Goal: Task Accomplishment & Management: Complete application form

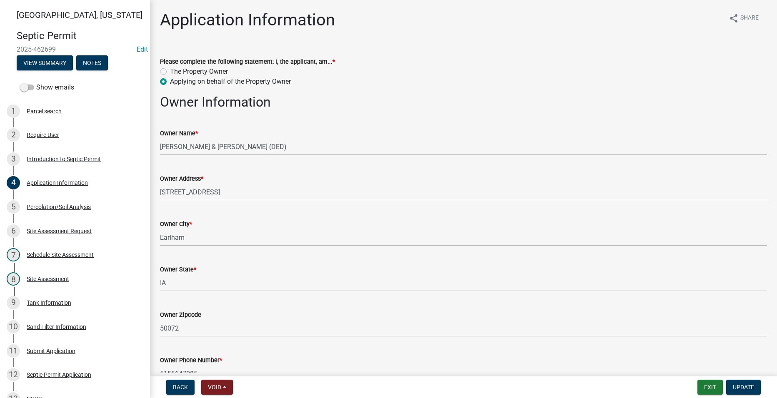
scroll to position [169, 0]
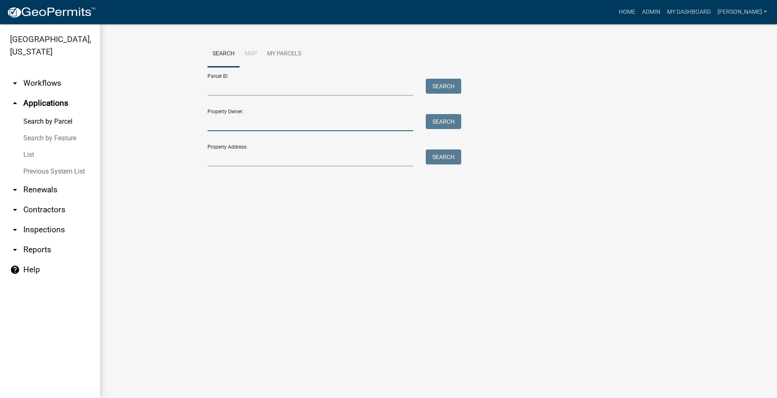
click at [228, 122] on input "Property Owner:" at bounding box center [310, 122] width 206 height 17
type input "dory"
click at [433, 119] on button "Search" at bounding box center [443, 121] width 35 height 15
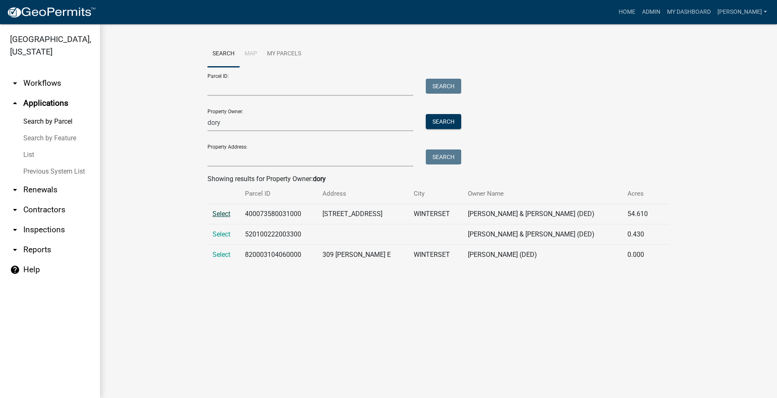
click at [224, 213] on span "Select" at bounding box center [221, 214] width 18 height 8
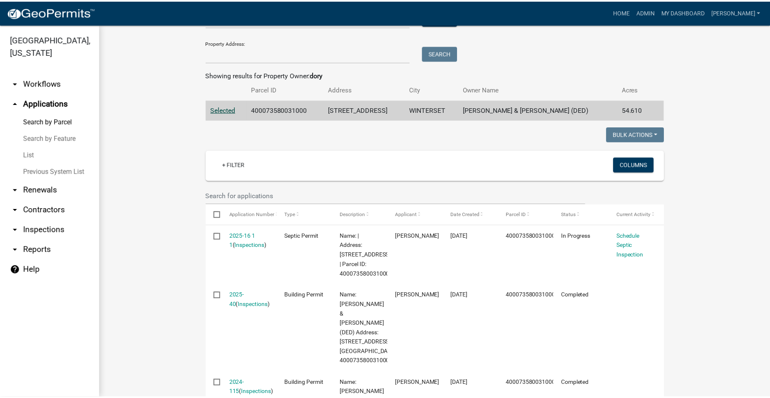
scroll to position [125, 0]
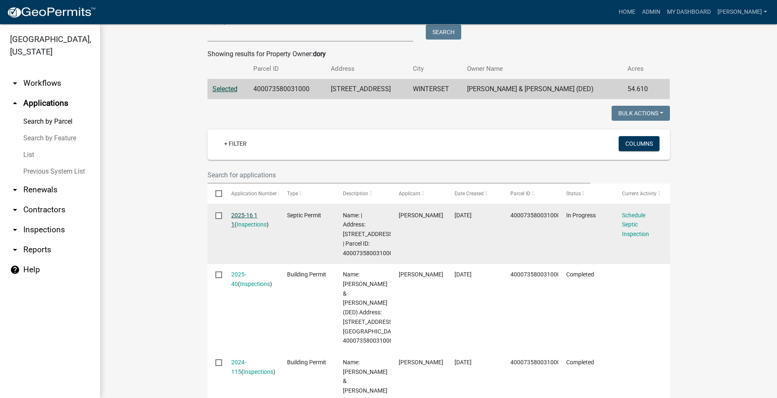
click at [236, 214] on link "2025-16 1 1" at bounding box center [244, 220] width 26 height 16
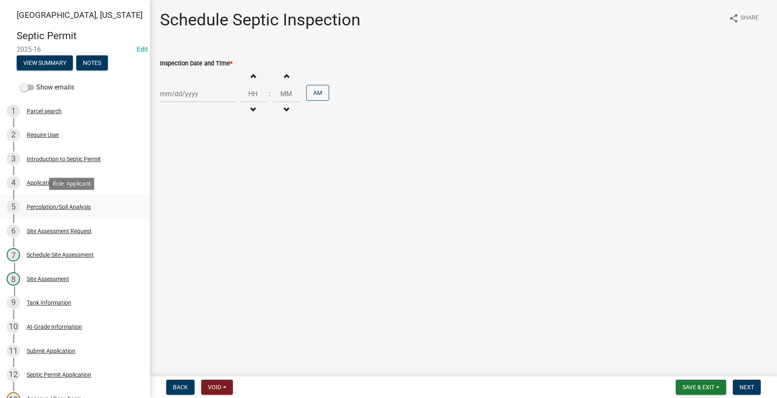
click at [83, 208] on div "Percolation/Soil Analysis" at bounding box center [59, 207] width 64 height 6
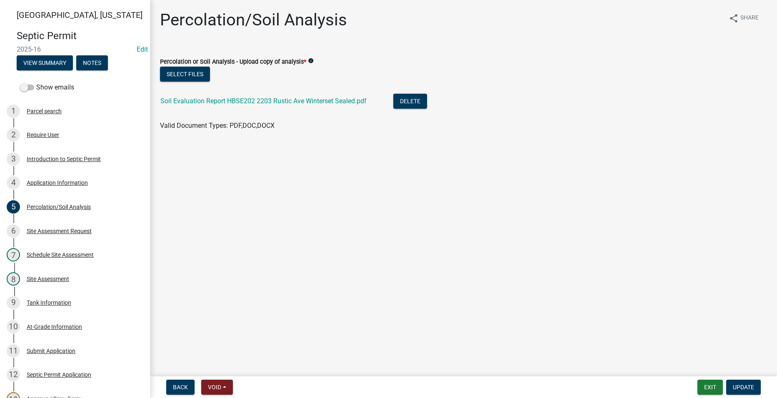
click at [222, 105] on div "Soil Evaluation Report HBSE202 2203 Rustic Ave Winterset Sealed.pdf" at bounding box center [269, 102] width 219 height 17
click at [222, 101] on link "Soil Evaluation Report HBSE202 2203 Rustic Ave Winterset Sealed.pdf" at bounding box center [263, 101] width 206 height 8
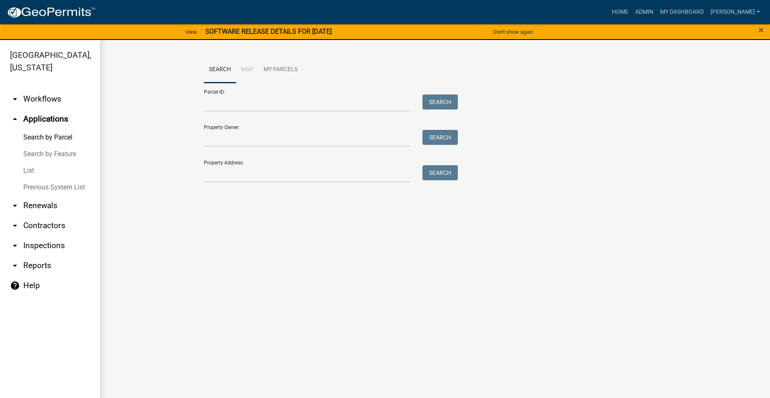
click at [39, 89] on link "arrow_drop_down Workflows" at bounding box center [50, 99] width 100 height 20
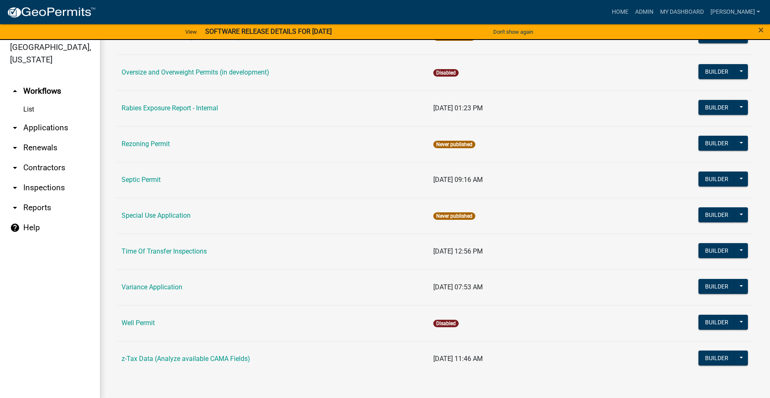
scroll to position [10, 0]
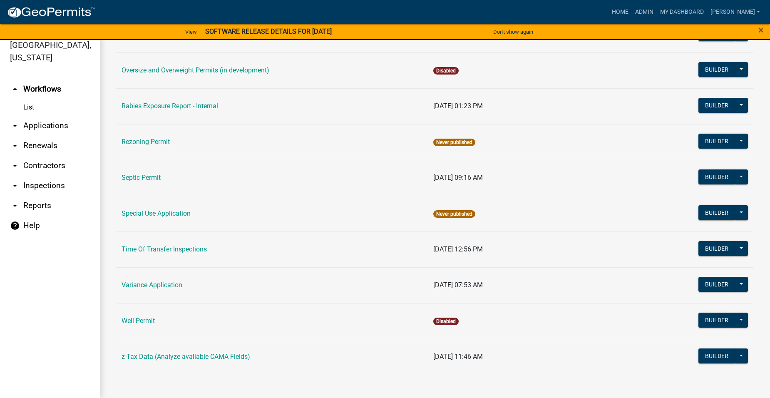
click at [135, 173] on td "Septic Permit" at bounding box center [273, 178] width 312 height 36
click at [140, 177] on link "Septic Permit" at bounding box center [141, 178] width 39 height 8
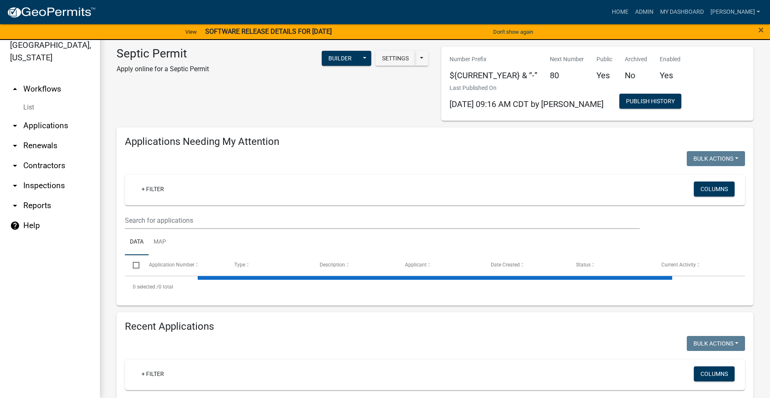
select select "2: 50"
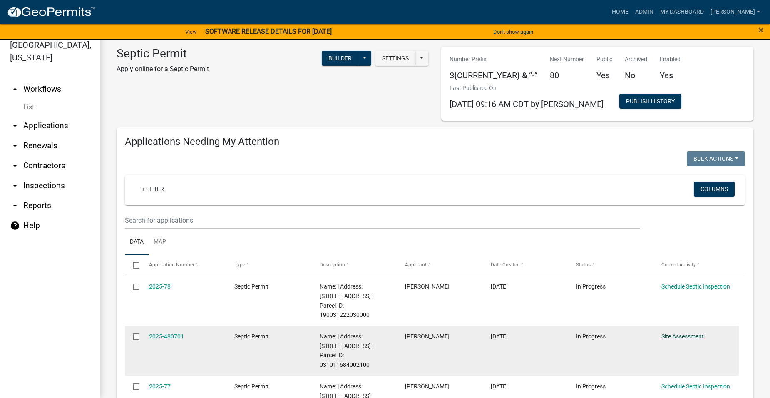
click at [678, 333] on link "Site Assessment" at bounding box center [683, 336] width 42 height 7
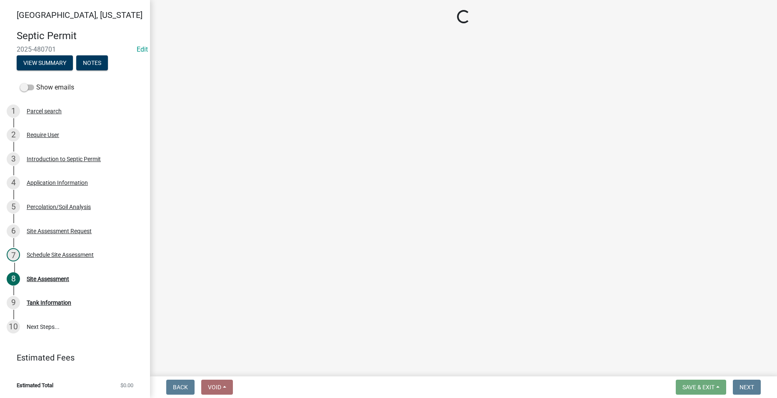
select select "cee7aade-c60a-47dc-8b48-e4cdff881902"
select select "dbe3a1b9-a4b3-48fa-b9c0-fee70399abae"
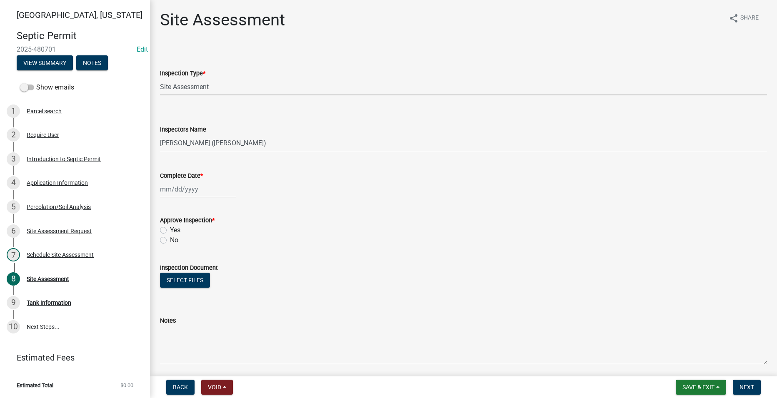
click at [204, 87] on select "Select Item... Site Assessment" at bounding box center [463, 86] width 607 height 17
click at [160, 78] on select "Select Item... Site Assessment" at bounding box center [463, 86] width 607 height 17
click at [176, 194] on div at bounding box center [198, 189] width 76 height 17
select select "9"
select select "2025"
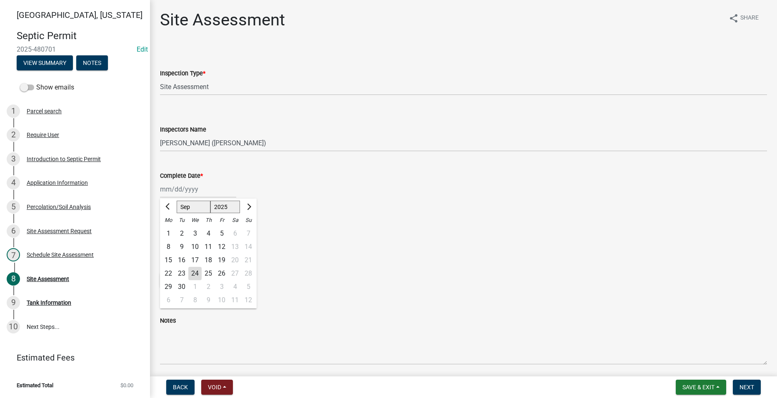
click at [197, 274] on div "24" at bounding box center [194, 273] width 13 height 13
type input "09/24/2025"
click at [166, 234] on div "Yes" at bounding box center [463, 230] width 607 height 10
click at [170, 230] on label "Yes" at bounding box center [175, 230] width 10 height 10
click at [170, 230] on input "Yes" at bounding box center [172, 227] width 5 height 5
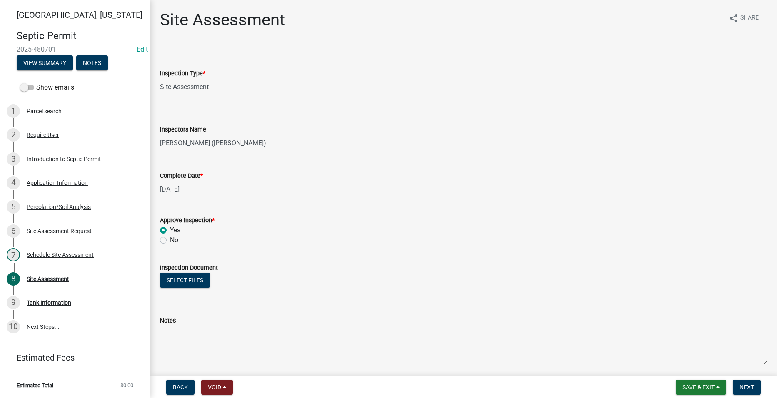
radio input "true"
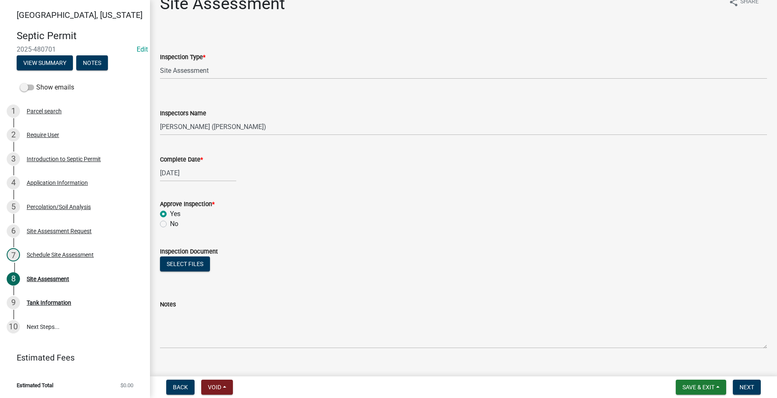
scroll to position [31, 0]
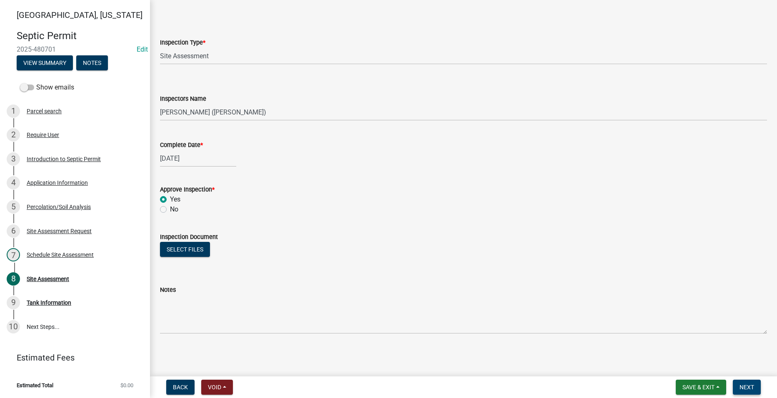
click at [750, 385] on span "Next" at bounding box center [746, 387] width 15 height 7
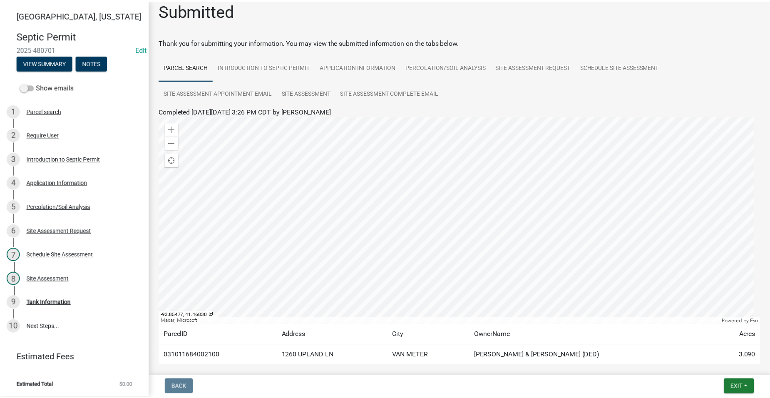
scroll to position [51, 0]
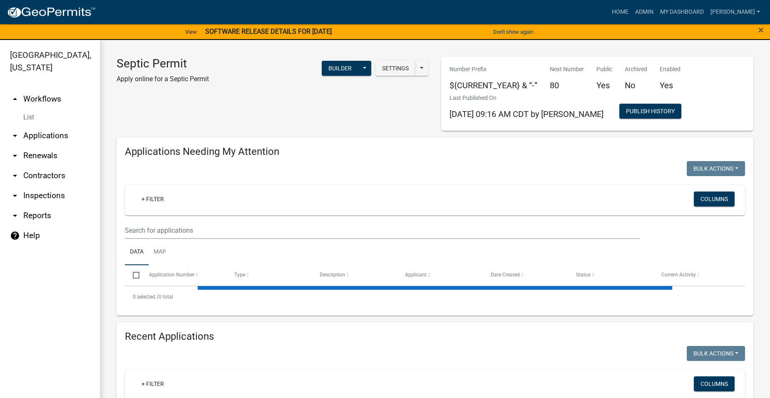
select select "2: 50"
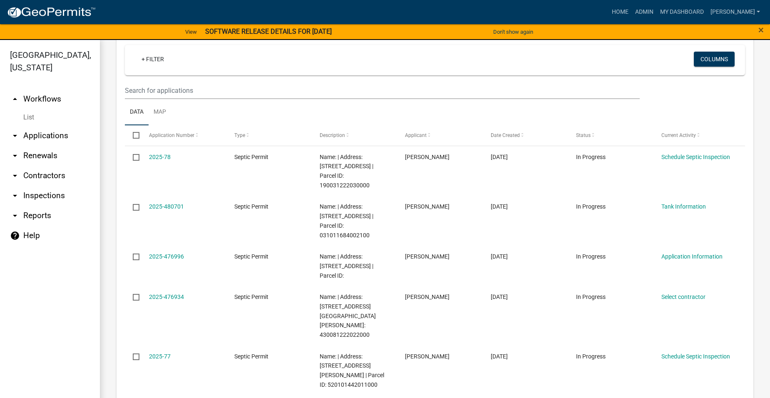
scroll to position [791, 0]
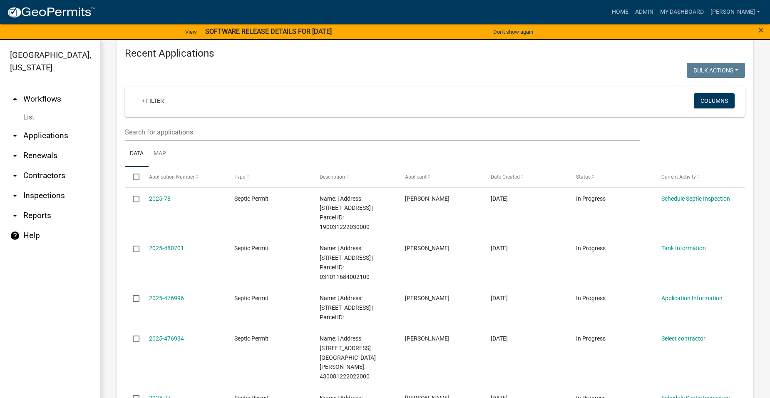
click at [56, 126] on link "arrow_drop_down Applications" at bounding box center [50, 136] width 100 height 20
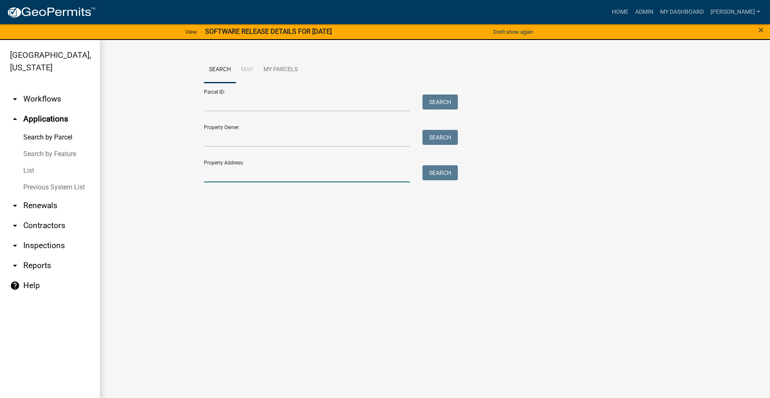
click at [227, 172] on input "Property Address:" at bounding box center [307, 173] width 206 height 17
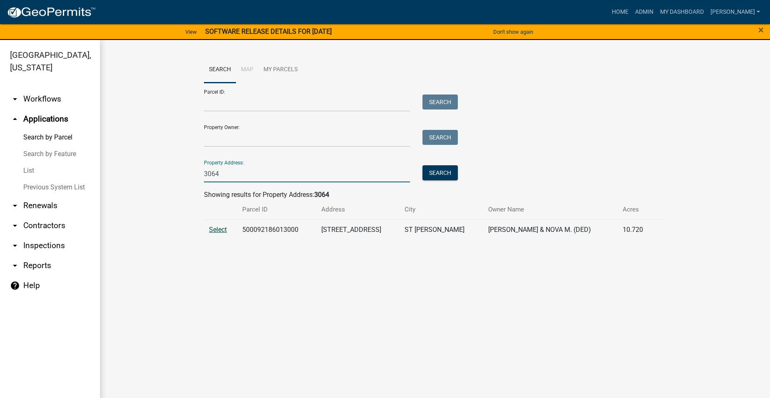
type input "3064"
click at [219, 228] on span "Select" at bounding box center [218, 230] width 18 height 8
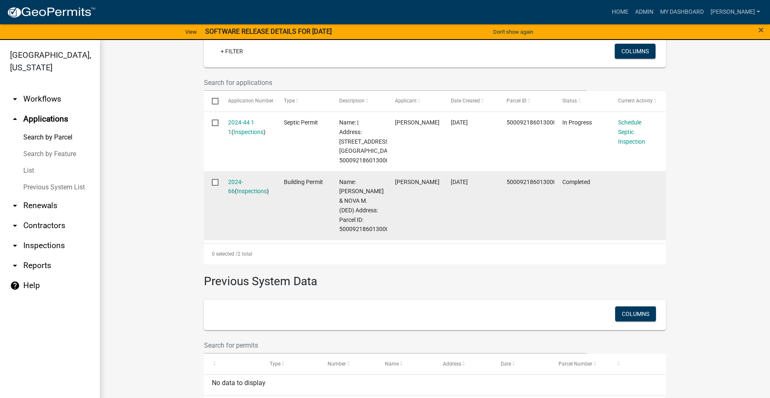
scroll to position [259, 0]
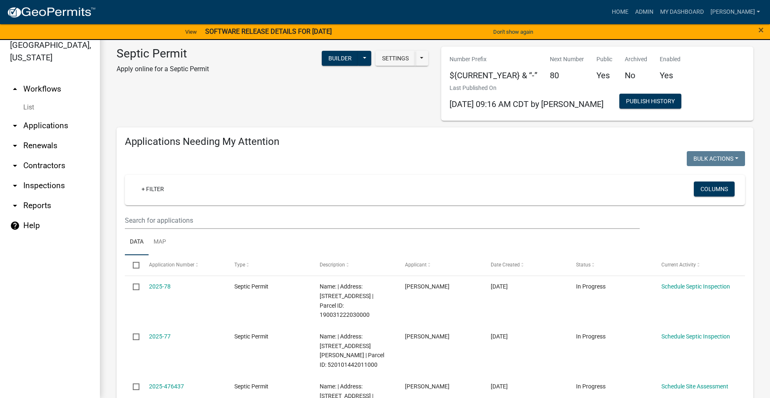
select select "2: 50"
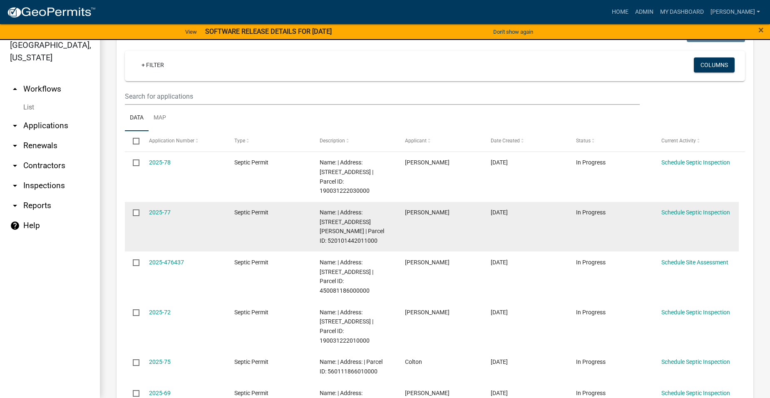
scroll to position [125, 0]
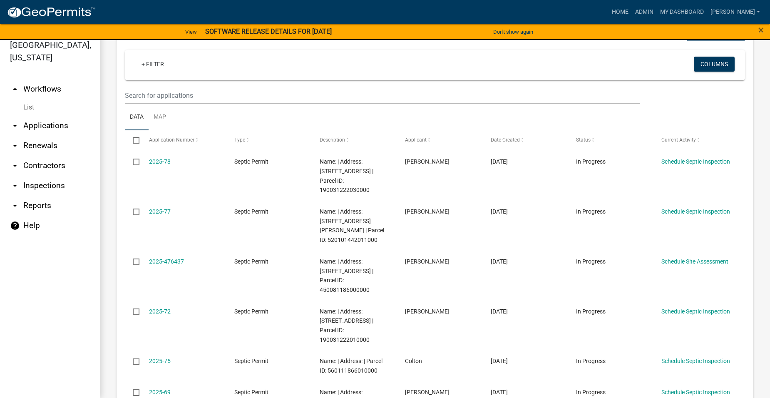
click at [43, 116] on link "arrow_drop_down Applications" at bounding box center [50, 126] width 100 height 20
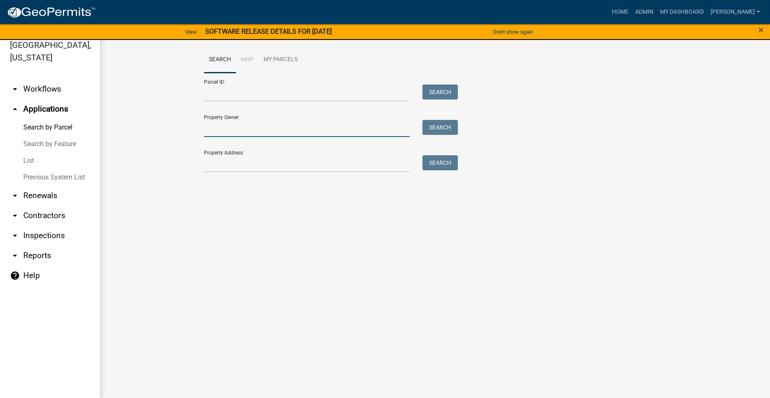
click at [280, 129] on input "Property Owner:" at bounding box center [307, 128] width 206 height 17
type input "M"
click at [252, 169] on input "Property Address:" at bounding box center [307, 163] width 206 height 17
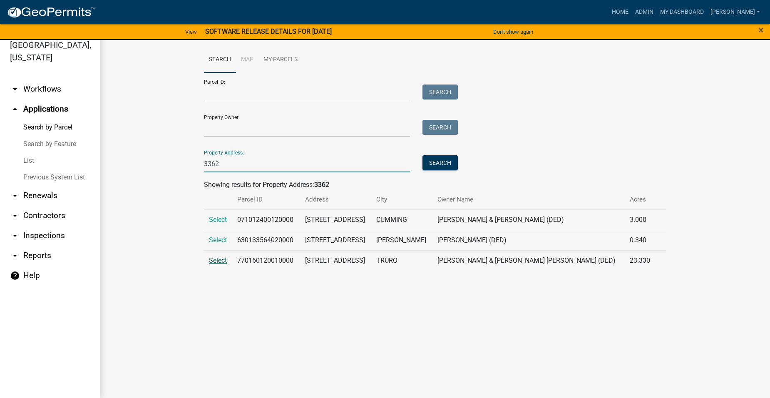
type input "3362"
click at [219, 261] on span "Select" at bounding box center [218, 260] width 18 height 8
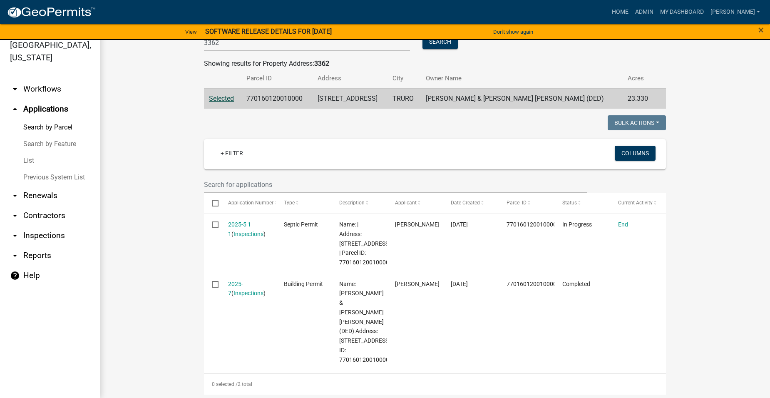
scroll to position [125, 0]
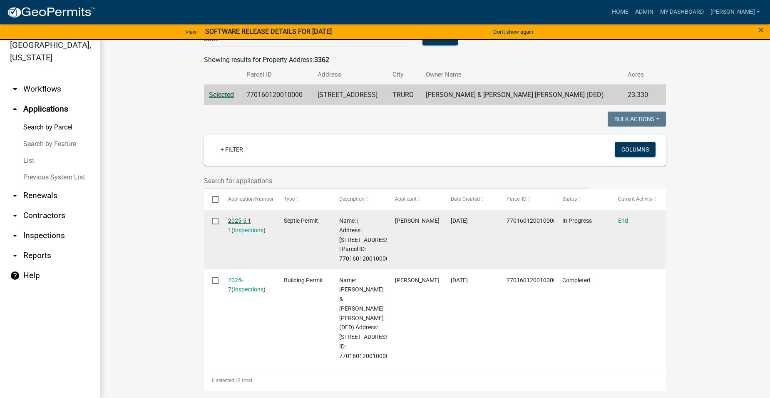
click at [241, 220] on link "2025-5 1 1" at bounding box center [239, 225] width 23 height 16
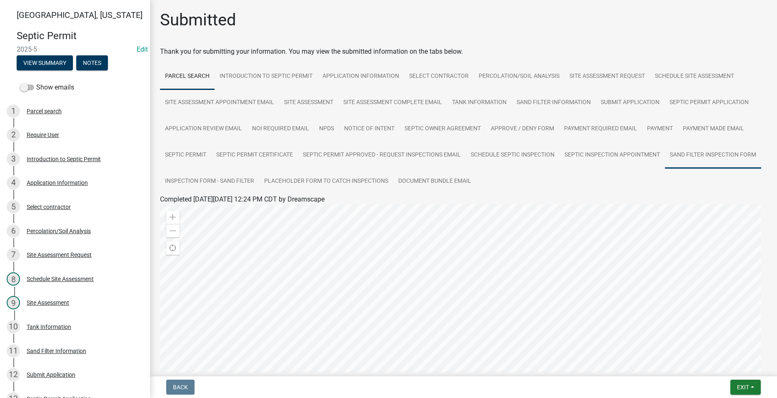
click at [665, 169] on link "Sand Filter Inspection Form" at bounding box center [713, 155] width 96 height 27
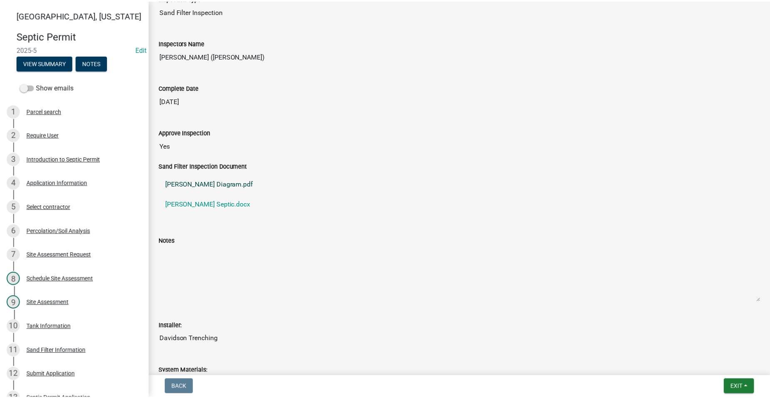
scroll to position [208, 0]
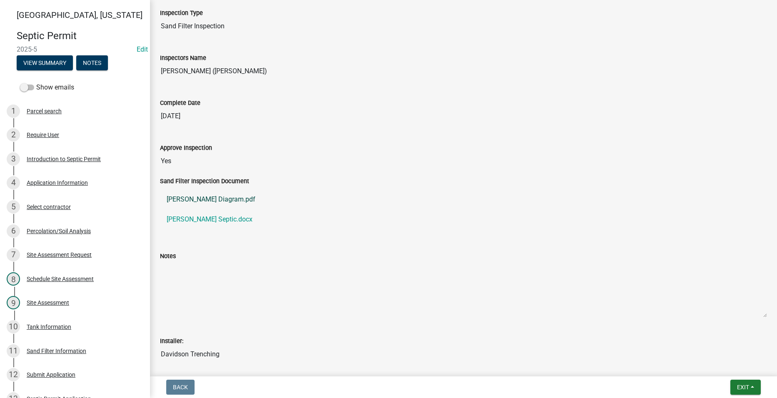
click at [215, 196] on link "McClanahan Diagram.pdf" at bounding box center [463, 199] width 607 height 20
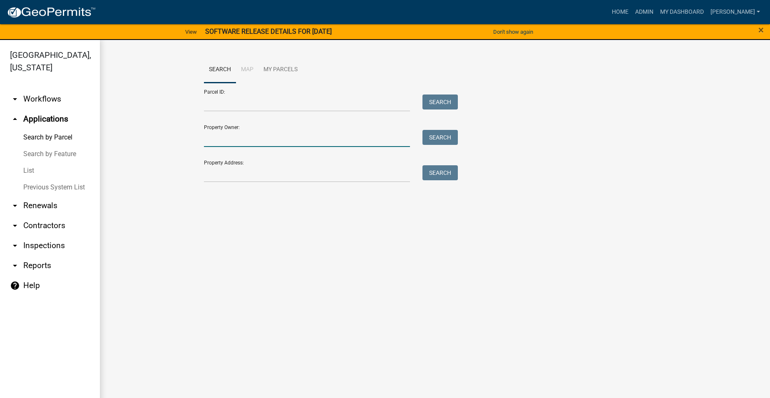
click at [232, 143] on input "Property Owner:" at bounding box center [307, 138] width 206 height 17
click at [209, 177] on input "Property Address:" at bounding box center [307, 173] width 206 height 17
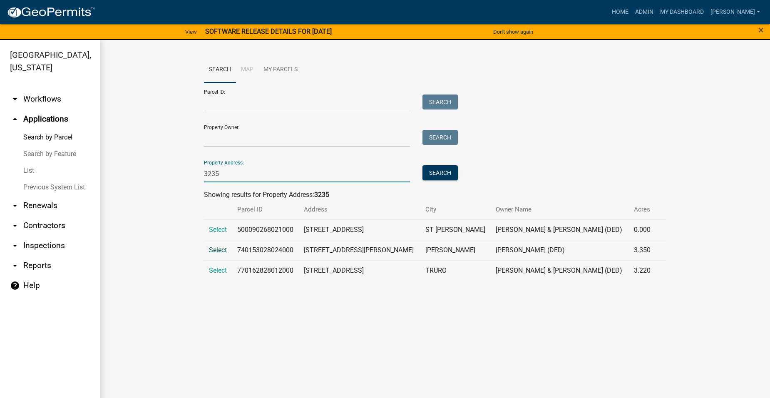
type input "3235"
click at [218, 249] on span "Select" at bounding box center [218, 250] width 18 height 8
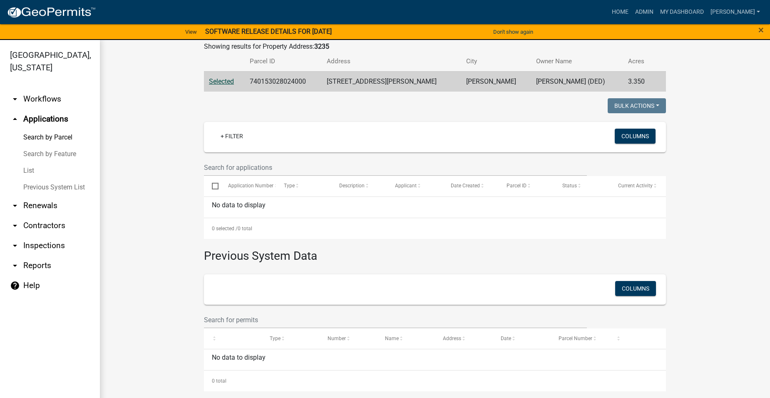
click at [221, 79] on span "Selected" at bounding box center [221, 81] width 25 height 8
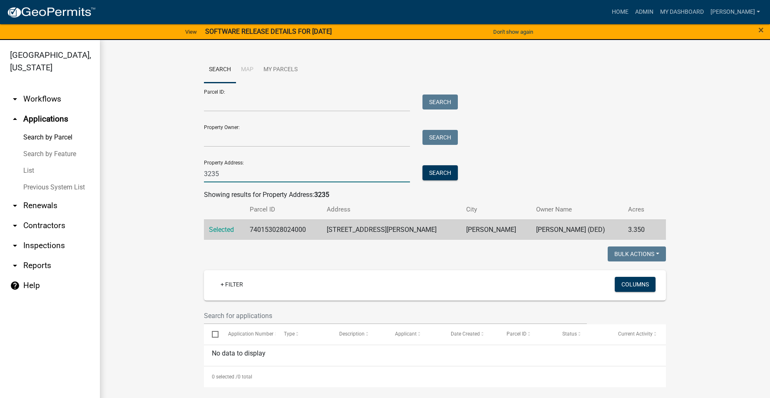
click at [231, 174] on input "3235" at bounding box center [307, 173] width 206 height 17
drag, startPoint x: 231, startPoint y: 174, endPoint x: 186, endPoint y: 178, distance: 45.1
click at [186, 178] on wm-workflow-application-search-view "Search Map My Parcels Parcel ID: Search Property Owner: Search Property Address…" at bounding box center [435, 298] width 637 height 483
click at [39, 89] on link "arrow_drop_down Workflows" at bounding box center [50, 99] width 100 height 20
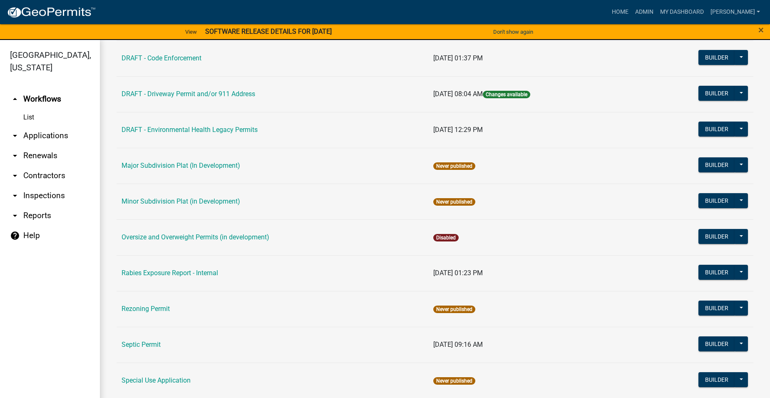
scroll to position [333, 0]
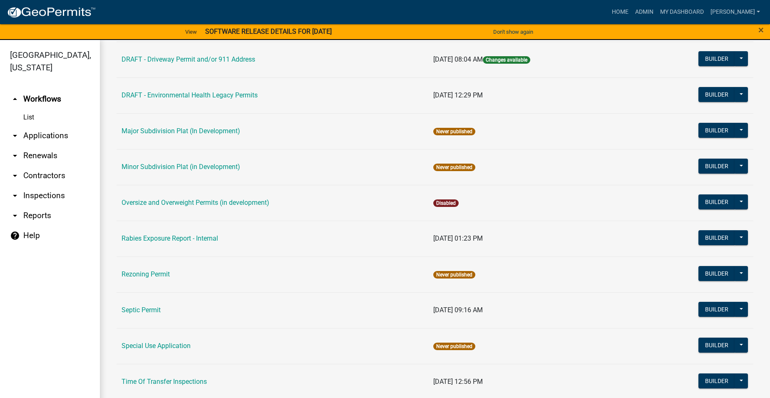
click at [142, 305] on td "Septic Permit" at bounding box center [273, 310] width 312 height 36
click at [143, 309] on link "Septic Permit" at bounding box center [141, 310] width 39 height 8
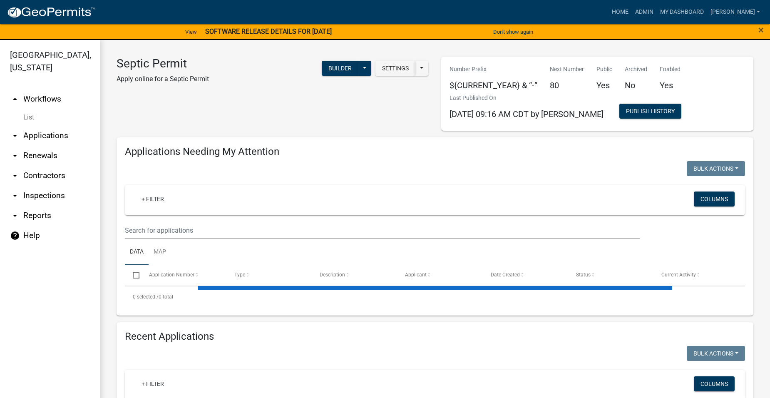
select select "2: 50"
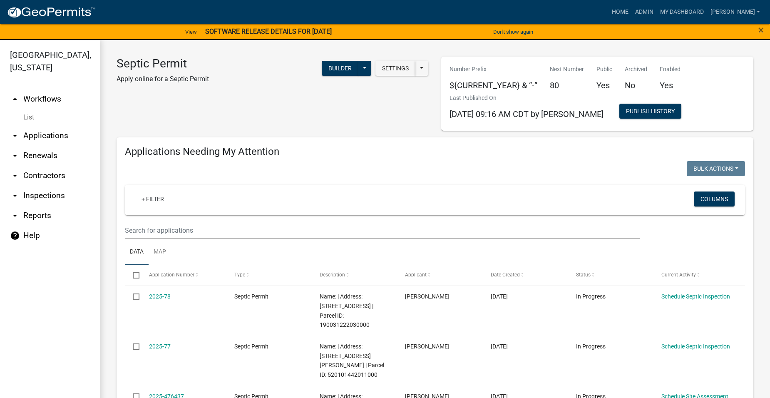
click at [42, 126] on link "arrow_drop_down Applications" at bounding box center [50, 136] width 100 height 20
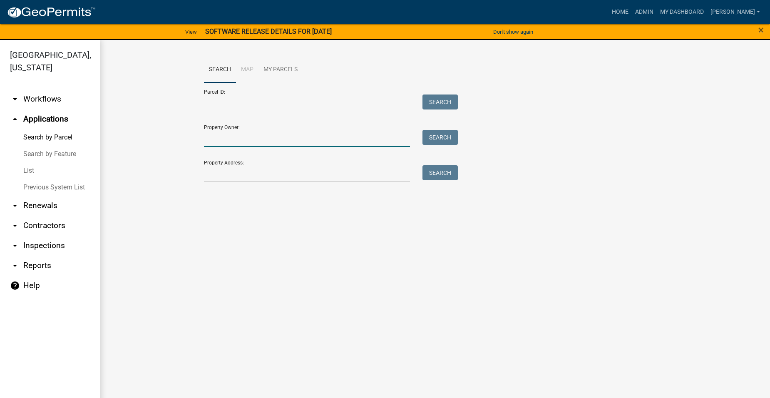
click at [275, 145] on input "Property Owner:" at bounding box center [307, 138] width 206 height 17
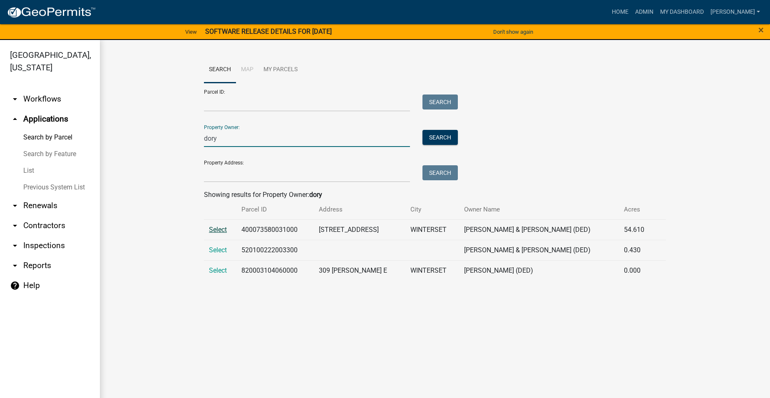
type input "dory"
click at [221, 227] on span "Select" at bounding box center [218, 230] width 18 height 8
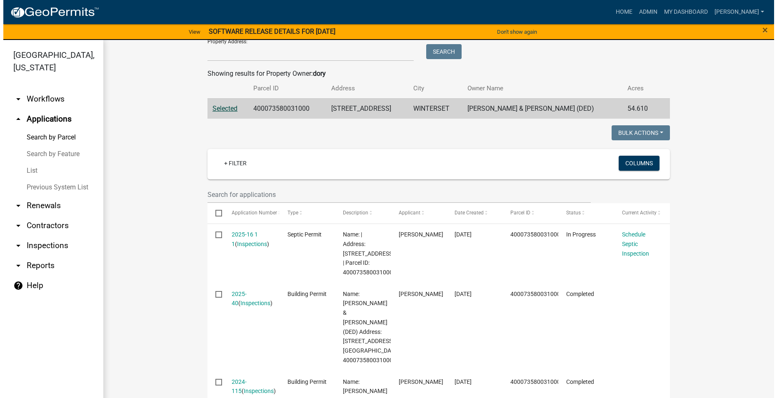
scroll to position [208, 0]
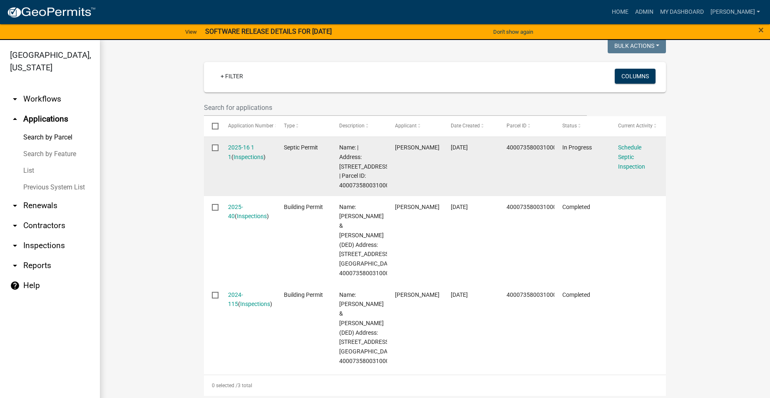
click at [235, 142] on datatable-body-cell "2025-16 1 1 ( Inspections )" at bounding box center [248, 167] width 56 height 60
click at [234, 147] on link "2025-16 1 1" at bounding box center [241, 152] width 26 height 16
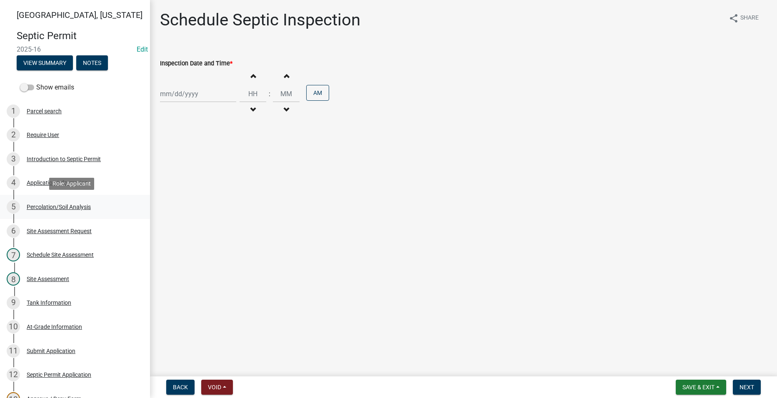
click at [65, 205] on div "Percolation/Soil Analysis" at bounding box center [59, 207] width 64 height 6
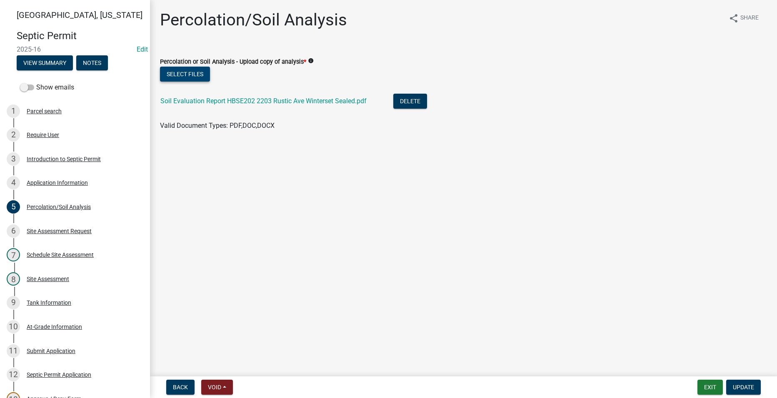
click at [187, 73] on button "Select files" at bounding box center [185, 74] width 50 height 15
click at [190, 73] on button "Select files" at bounding box center [185, 74] width 50 height 15
click at [181, 73] on button "Select files" at bounding box center [185, 74] width 50 height 15
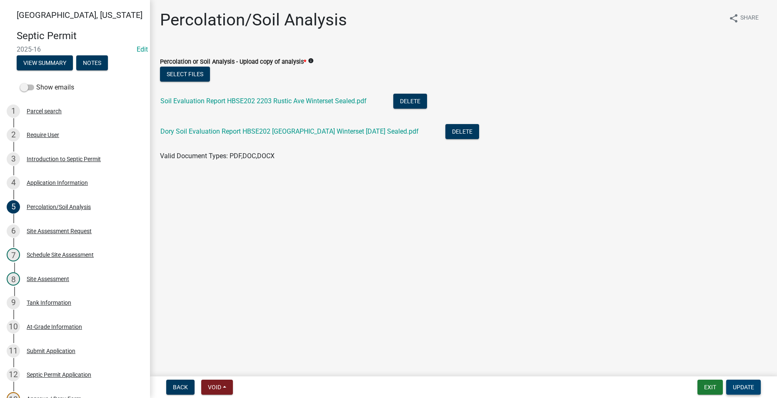
click at [749, 386] on span "Update" at bounding box center [742, 387] width 21 height 7
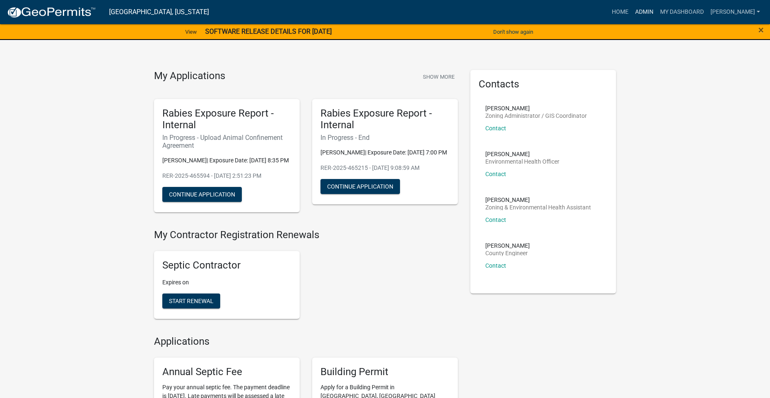
click at [648, 9] on link "Admin" at bounding box center [644, 12] width 25 height 16
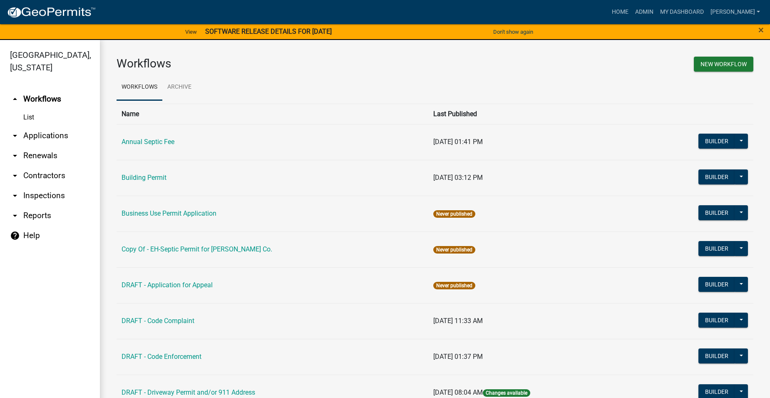
click at [52, 126] on link "arrow_drop_down Applications" at bounding box center [50, 136] width 100 height 20
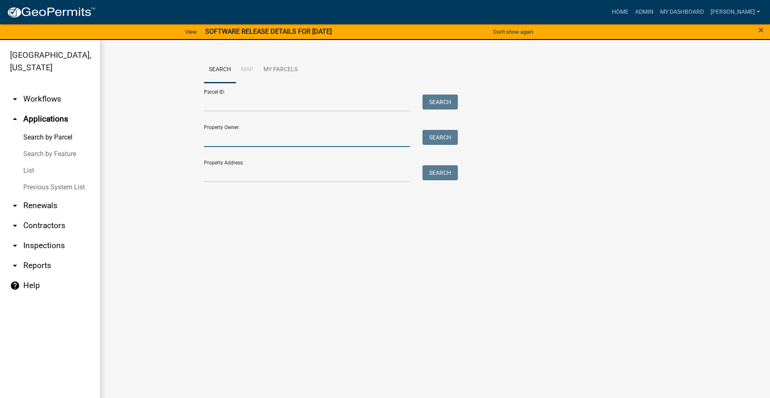
click at [219, 142] on input "Property Owner:" at bounding box center [307, 138] width 206 height 17
click at [202, 168] on div at bounding box center [307, 173] width 219 height 17
click at [204, 171] on input "Property Address:" at bounding box center [307, 173] width 206 height 17
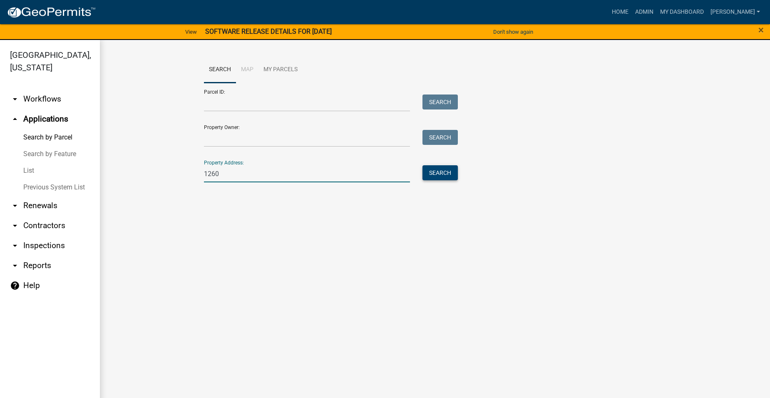
type input "1260"
click at [444, 175] on button "Search" at bounding box center [440, 172] width 35 height 15
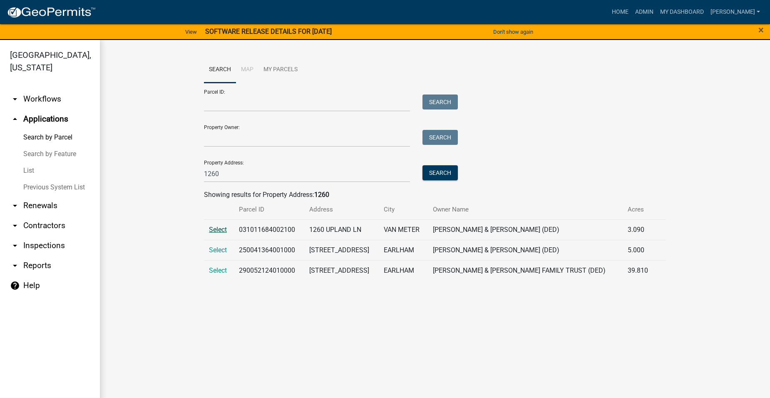
click at [217, 227] on span "Select" at bounding box center [218, 230] width 18 height 8
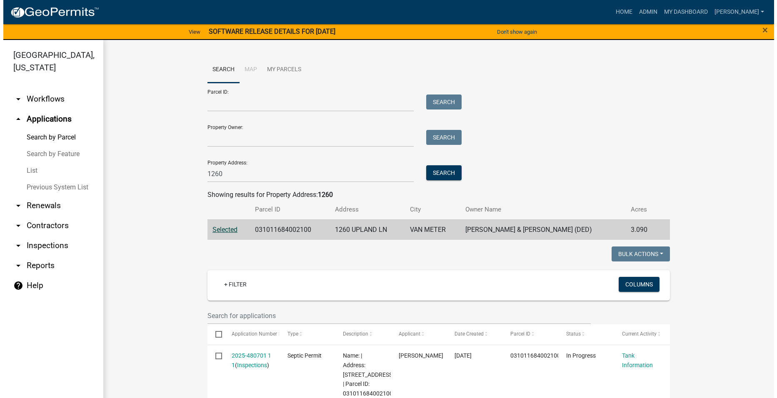
scroll to position [125, 0]
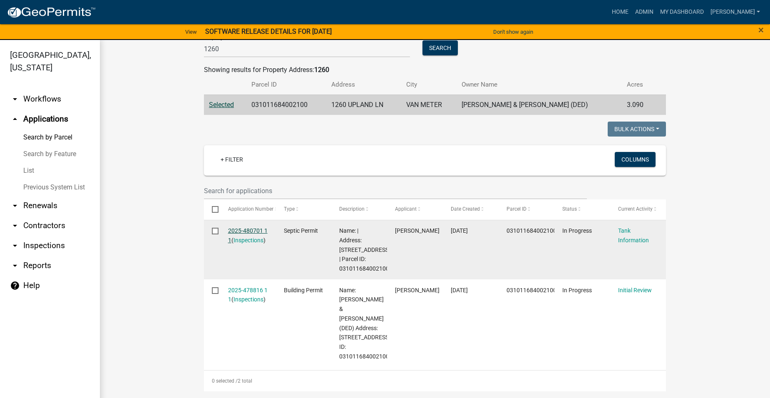
click at [249, 228] on link "2025-480701 1 1" at bounding box center [248, 235] width 40 height 16
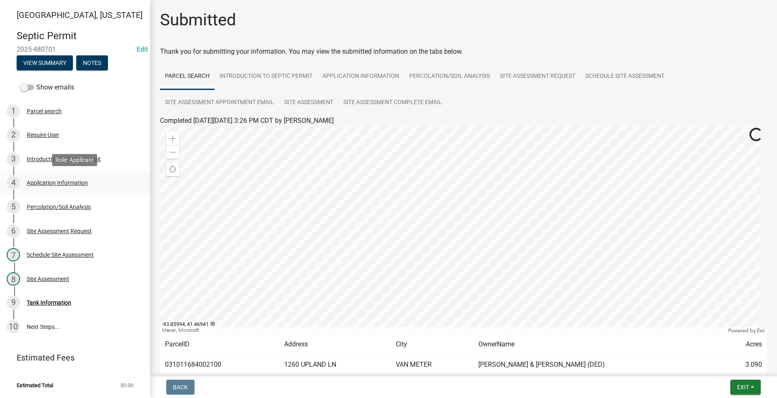
click at [23, 194] on link "4 Application Information" at bounding box center [75, 183] width 150 height 24
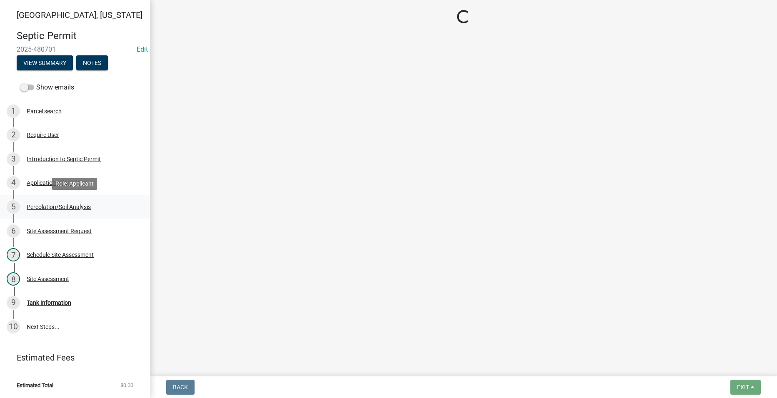
click at [37, 205] on div "Percolation/Soil Analysis" at bounding box center [59, 207] width 64 height 6
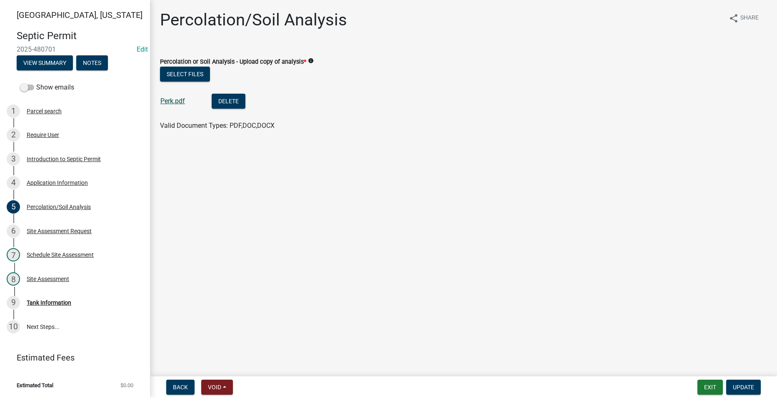
click at [177, 97] on link "Perk.pdf" at bounding box center [172, 101] width 25 height 8
